Goal: Task Accomplishment & Management: Manage account settings

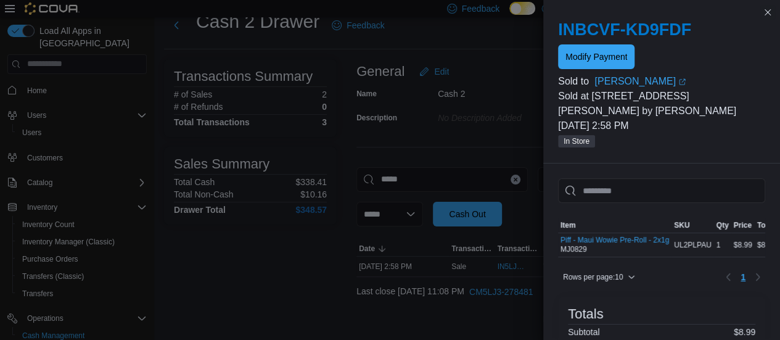
scroll to position [81, 0]
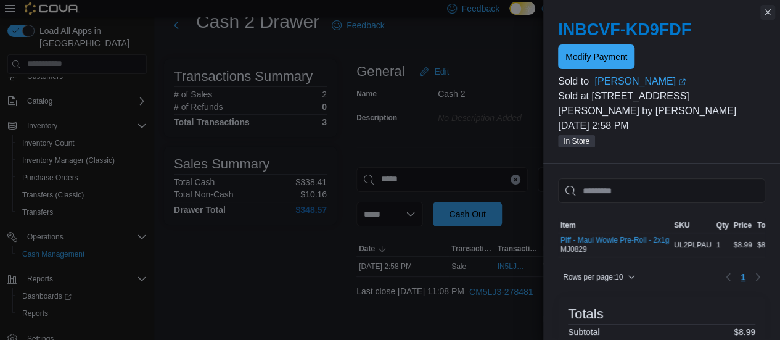
click at [768, 10] on button "Close this dialog" at bounding box center [767, 12] width 15 height 15
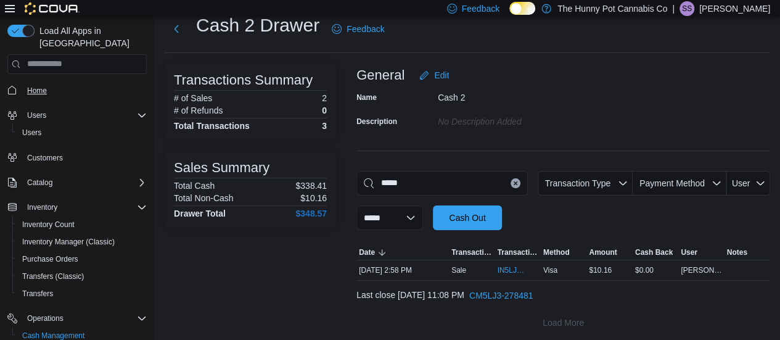
scroll to position [36, 0]
click at [33, 86] on span "Home" at bounding box center [37, 91] width 20 height 10
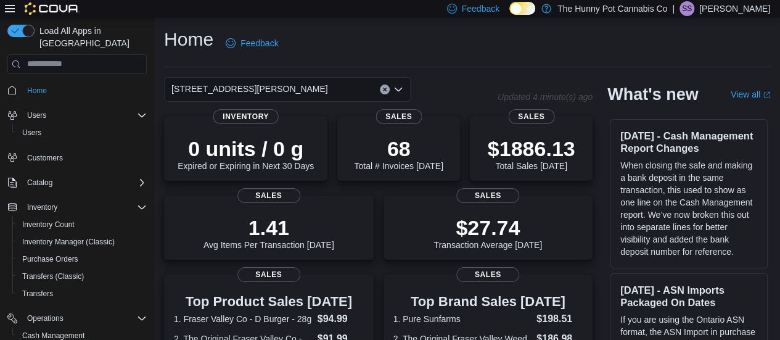
click at [440, 35] on div "Home Feedback" at bounding box center [467, 43] width 606 height 32
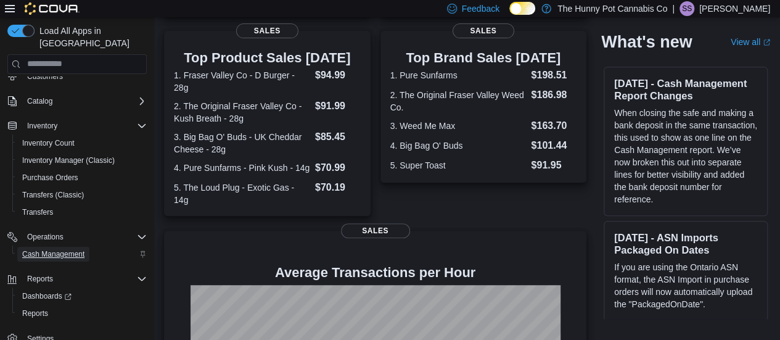
scroll to position [245, 0]
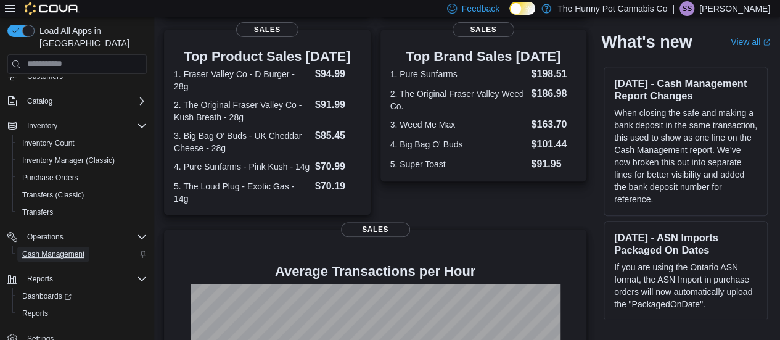
click at [64, 249] on span "Cash Management" at bounding box center [53, 254] width 62 height 10
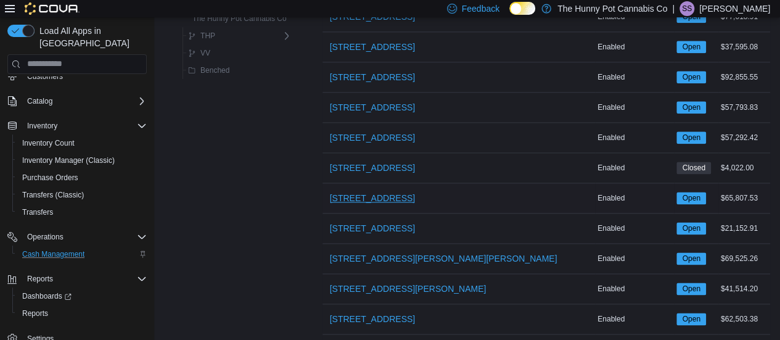
scroll to position [729, 0]
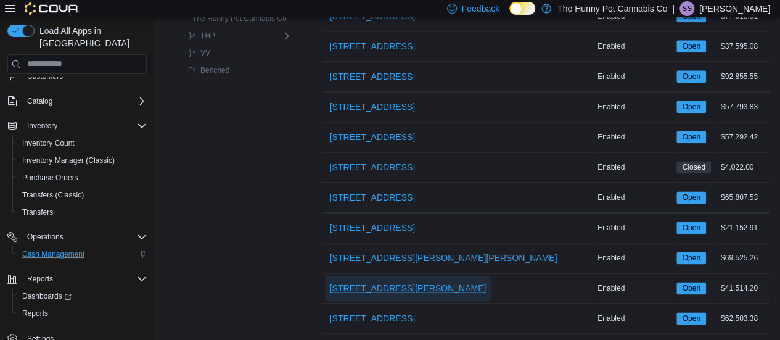
click at [378, 282] on span "[STREET_ADDRESS][PERSON_NAME]" at bounding box center [408, 288] width 157 height 12
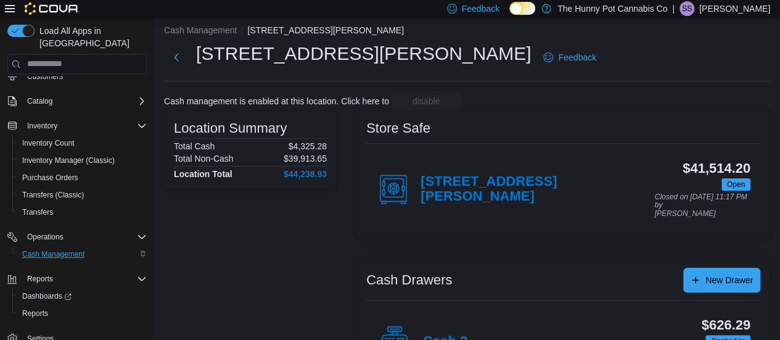
scroll to position [191, 0]
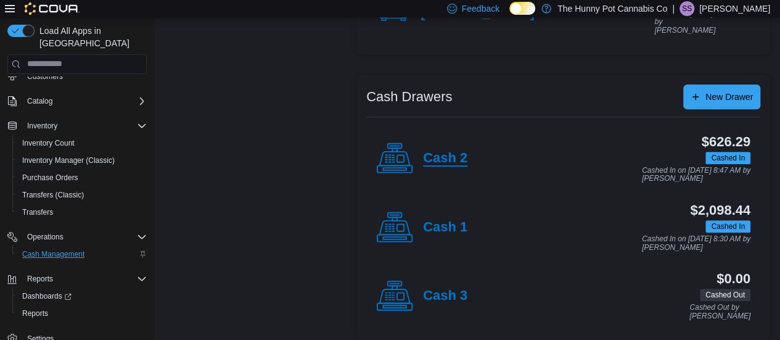
click at [441, 152] on h4 "Cash 2" at bounding box center [445, 158] width 44 height 16
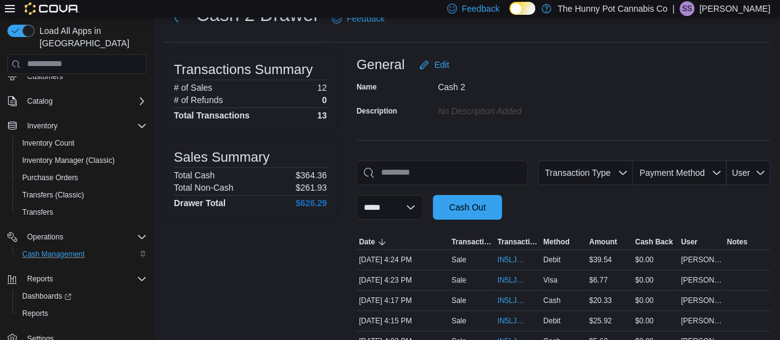
click at [470, 184] on div "**********" at bounding box center [563, 189] width 414 height 59
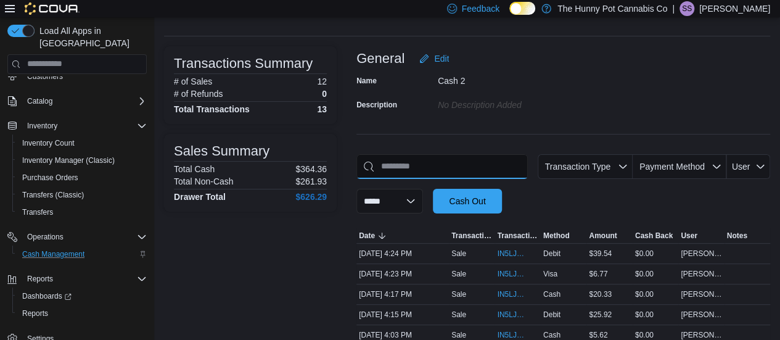
click at [468, 174] on input "This is a search bar. As you type, the results lower in the page will automatic…" at bounding box center [441, 166] width 171 height 25
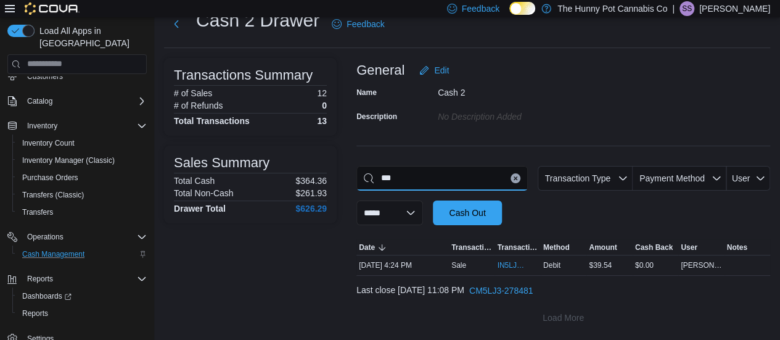
scroll to position [40, 0]
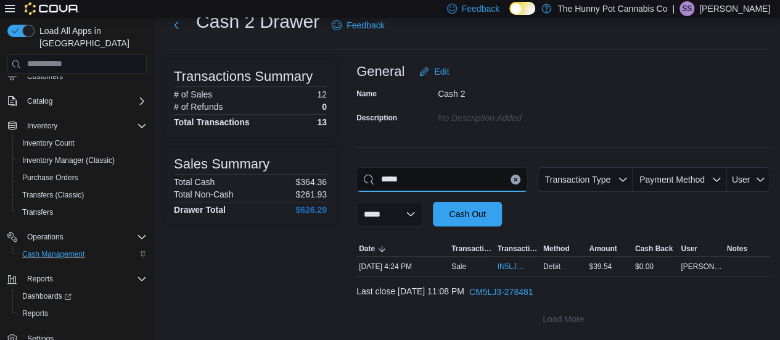
drag, startPoint x: 467, startPoint y: 174, endPoint x: 668, endPoint y: 163, distance: 201.8
click at [668, 163] on div "**********" at bounding box center [563, 195] width 414 height 272
type input "*****"
click at [766, 213] on div "**********" at bounding box center [563, 196] width 414 height 59
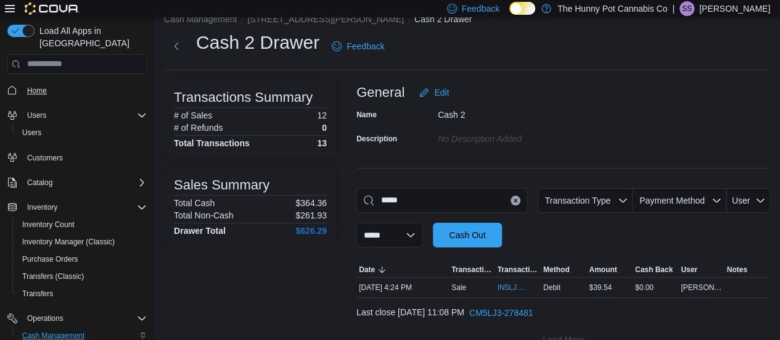
scroll to position [0, 0]
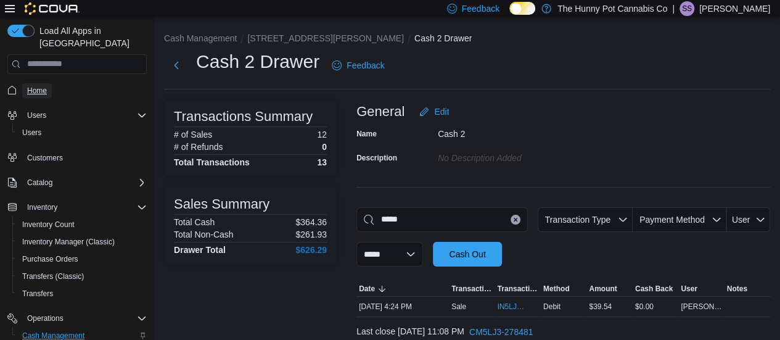
click at [39, 86] on span "Home" at bounding box center [37, 91] width 20 height 10
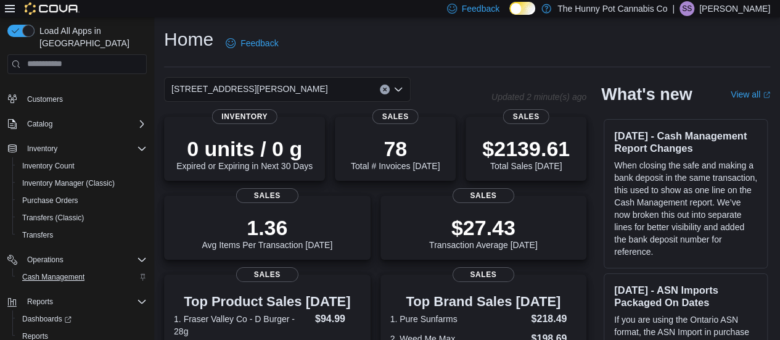
scroll to position [59, 0]
click at [63, 271] on span "Cash Management" at bounding box center [53, 276] width 62 height 10
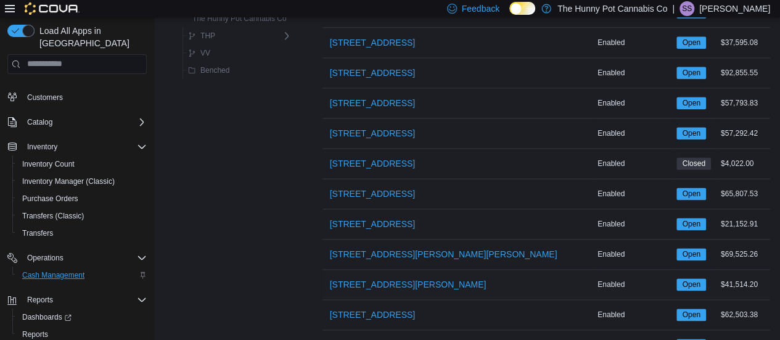
scroll to position [733, 0]
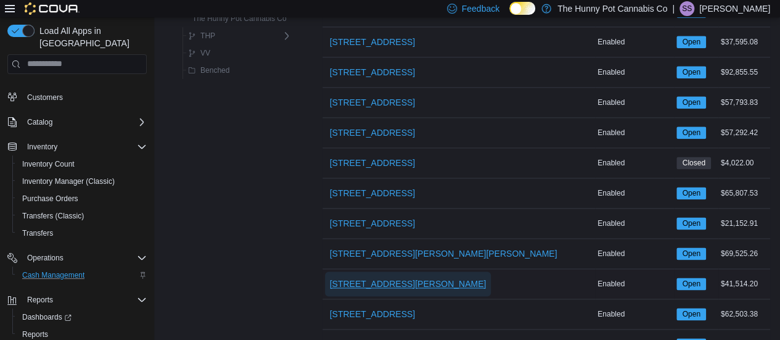
click at [374, 277] on span "[STREET_ADDRESS][PERSON_NAME]" at bounding box center [408, 283] width 157 height 12
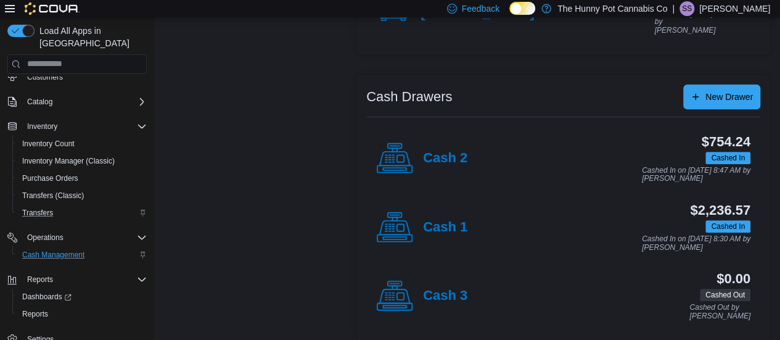
scroll to position [81, 0]
click at [68, 249] on span "Cash Management" at bounding box center [53, 254] width 62 height 10
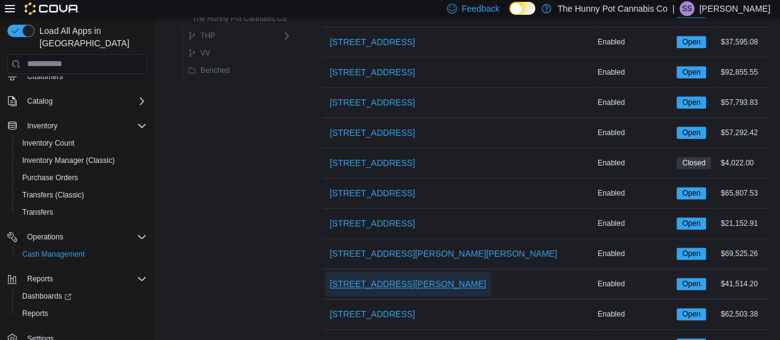
click at [369, 280] on span "[STREET_ADDRESS][PERSON_NAME]" at bounding box center [408, 283] width 157 height 12
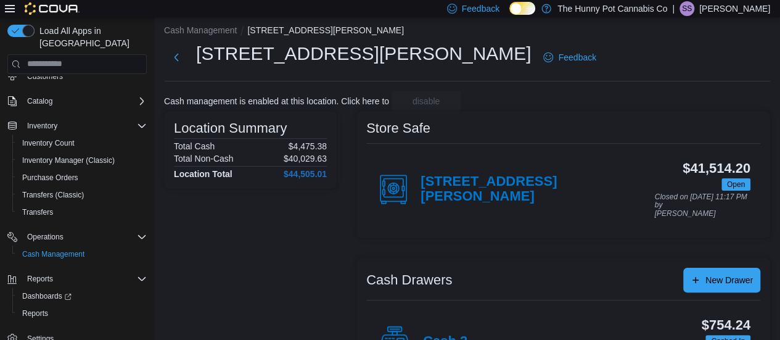
scroll to position [191, 0]
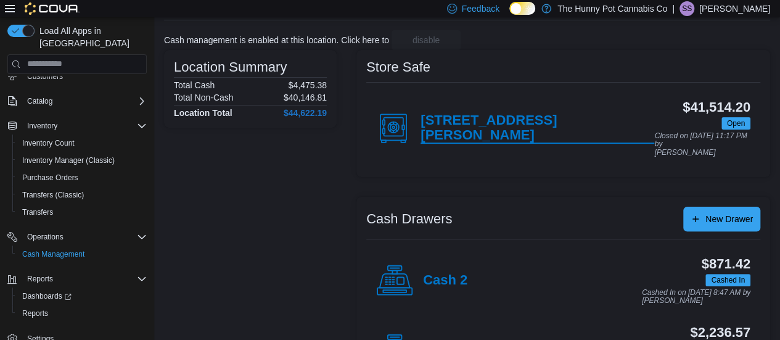
click at [503, 127] on h4 "[STREET_ADDRESS][PERSON_NAME]" at bounding box center [537, 128] width 234 height 31
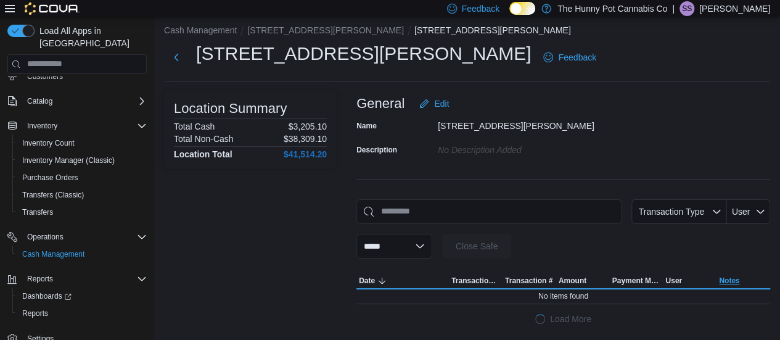
scroll to position [69, 0]
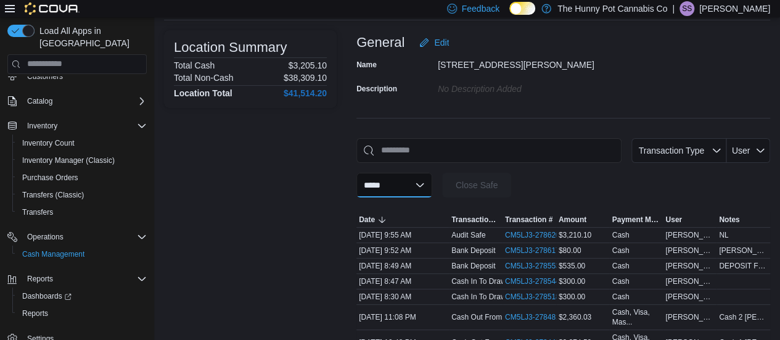
click at [432, 186] on select "**********" at bounding box center [394, 185] width 76 height 25
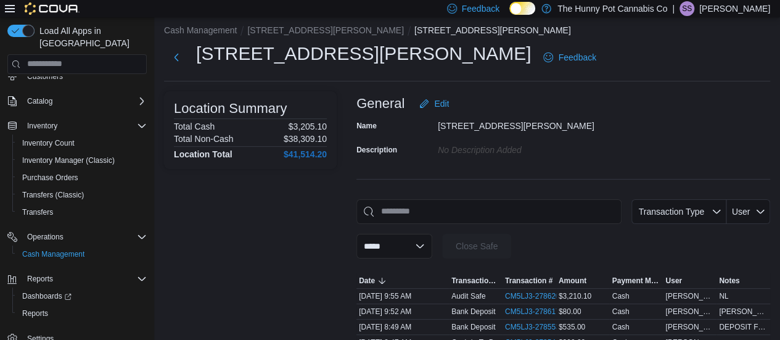
scroll to position [7, 0]
click at [432, 241] on select "**********" at bounding box center [394, 246] width 76 height 25
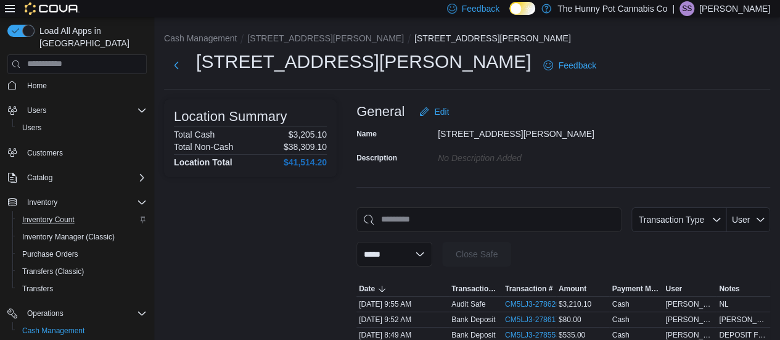
scroll to position [0, 0]
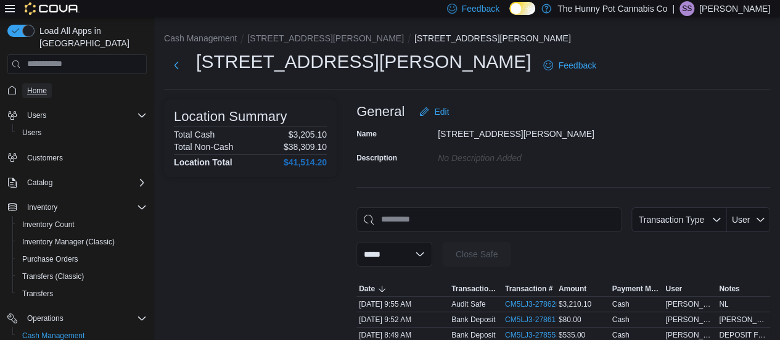
click at [44, 86] on span "Home" at bounding box center [37, 91] width 20 height 10
